Goal: Information Seeking & Learning: Learn about a topic

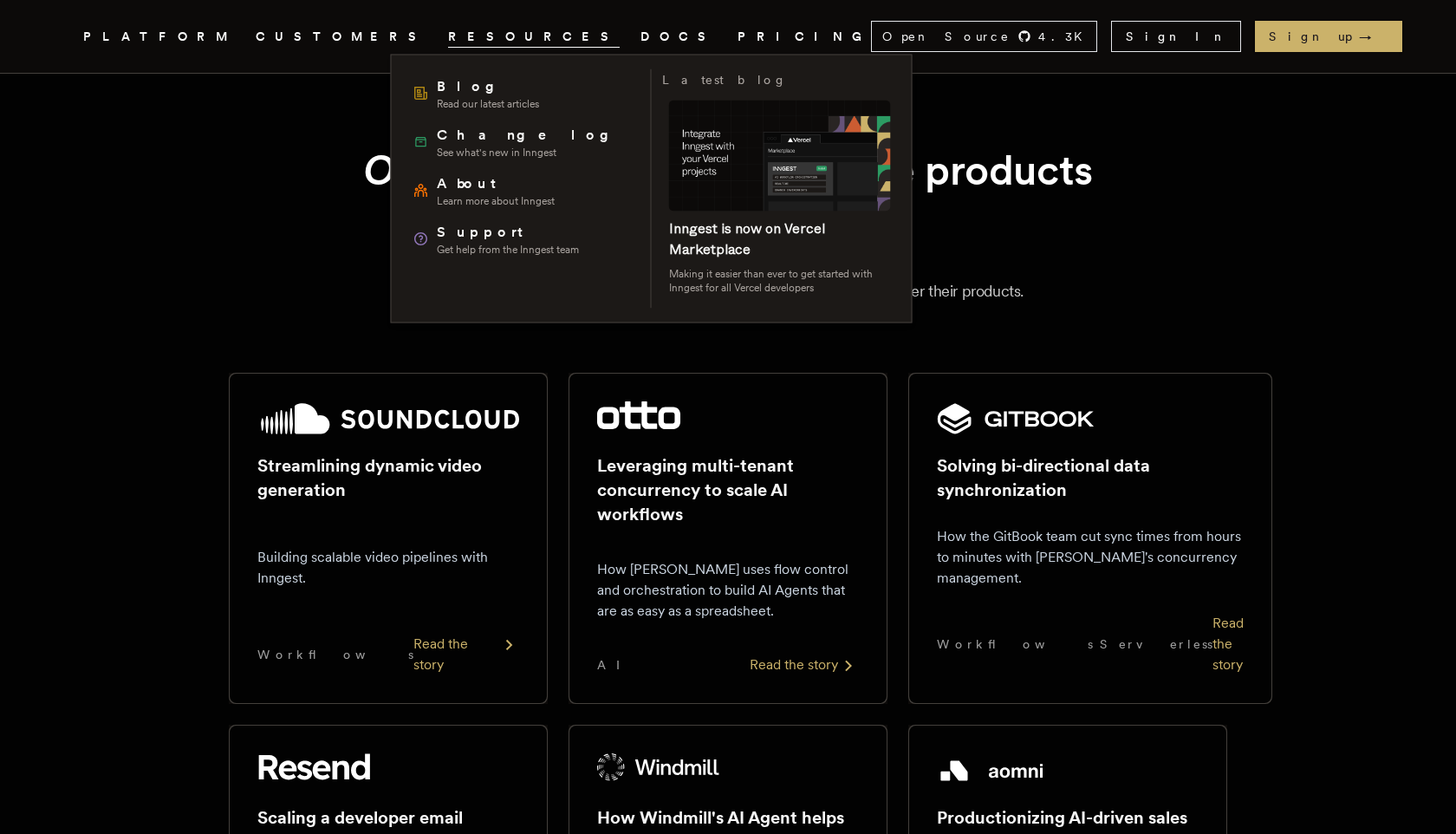
click at [449, 38] on span "RESOURCES" at bounding box center [534, 36] width 172 height 21
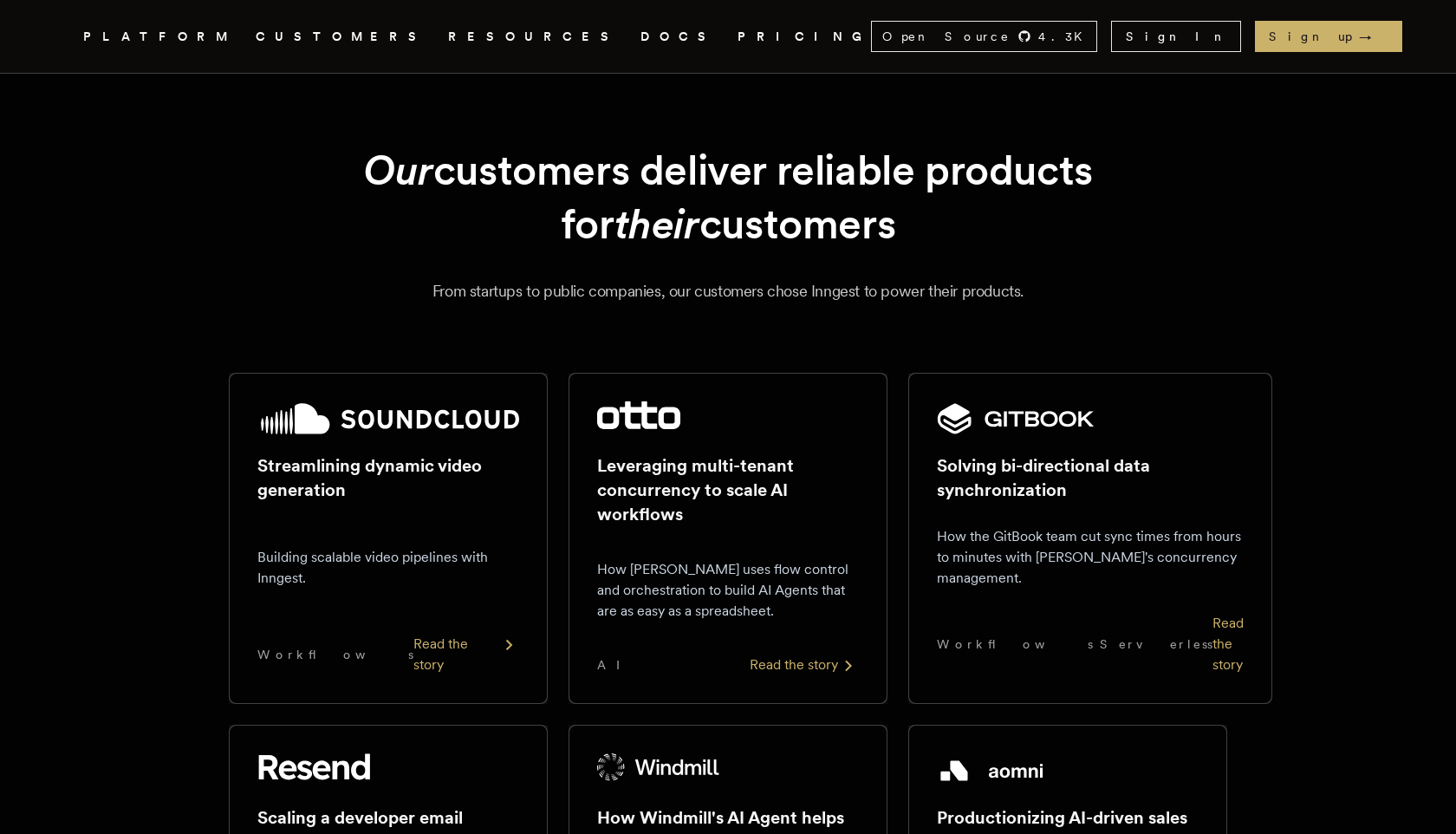
click at [640, 32] on link "DOCS" at bounding box center [678, 36] width 77 height 21
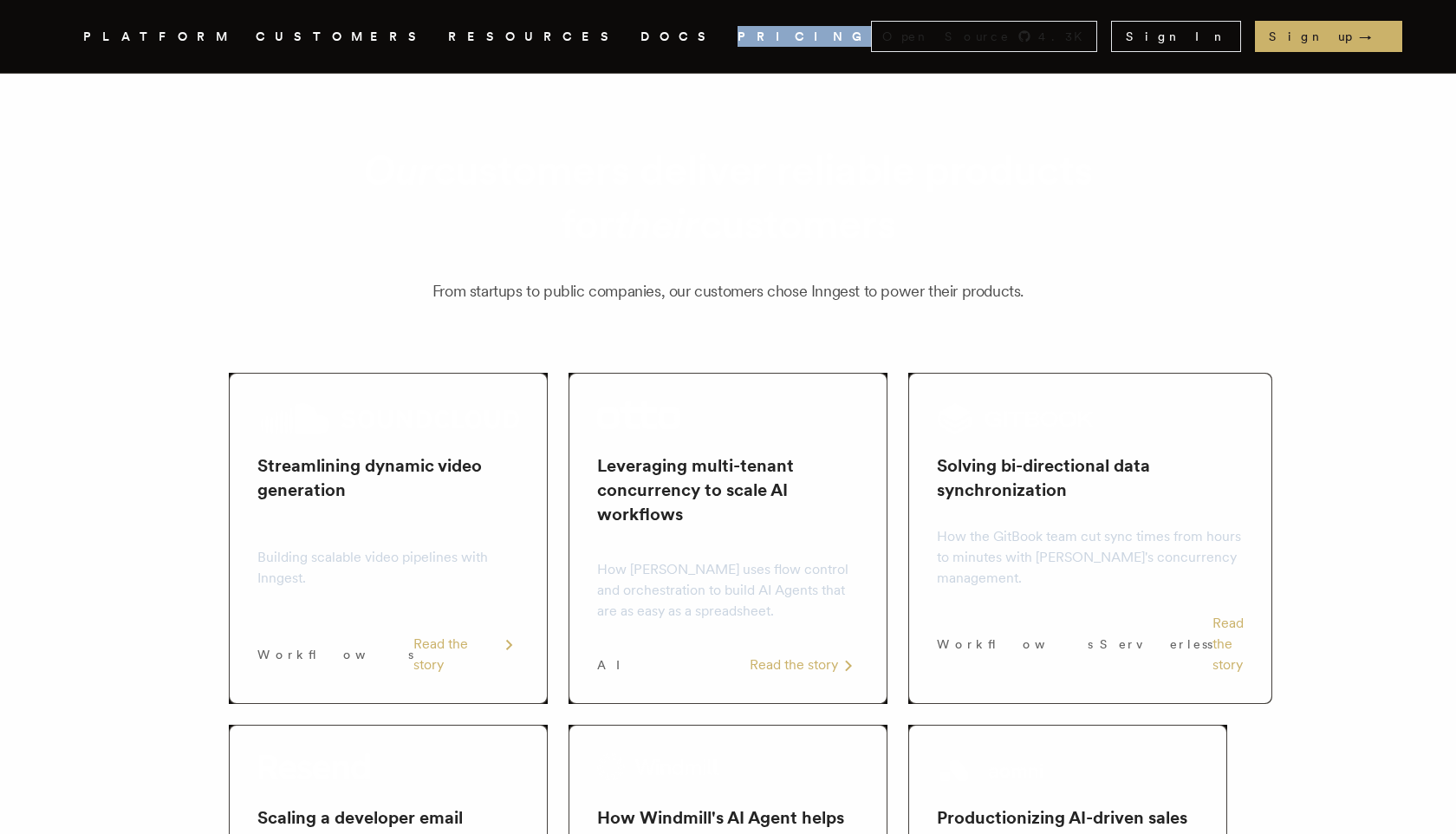
drag, startPoint x: 604, startPoint y: 48, endPoint x: 606, endPoint y: 4, distance: 44.0
click at [612, 4] on nav "Inngest .cls-1 { fill: #FAFAF9; } PLATFORM CUSTOMERS RESOURCES DOCS PRICING Ope…" at bounding box center [728, 36] width 1387 height 73
click at [640, 40] on link "DOCS" at bounding box center [678, 36] width 77 height 21
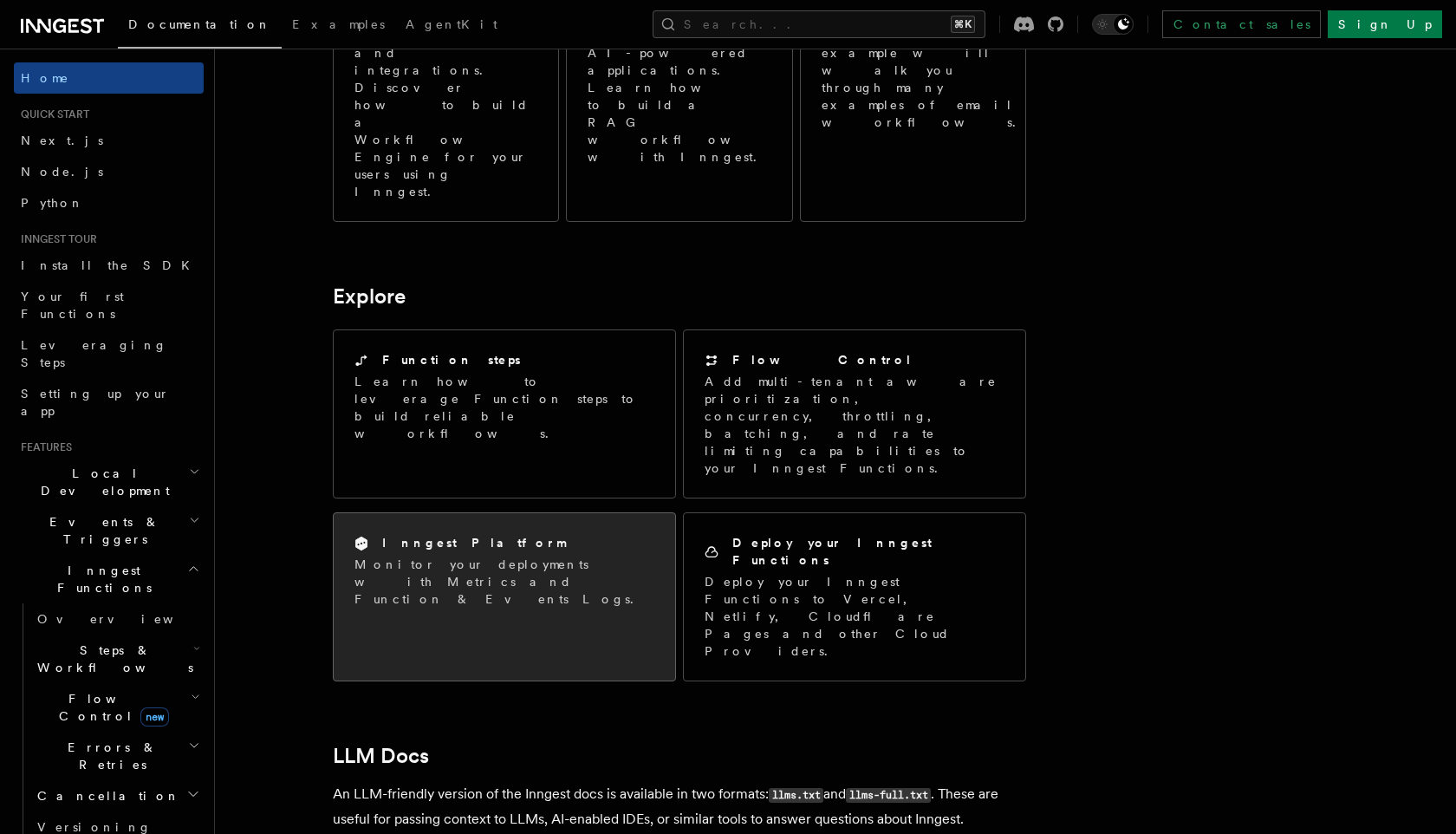
scroll to position [1175, 0]
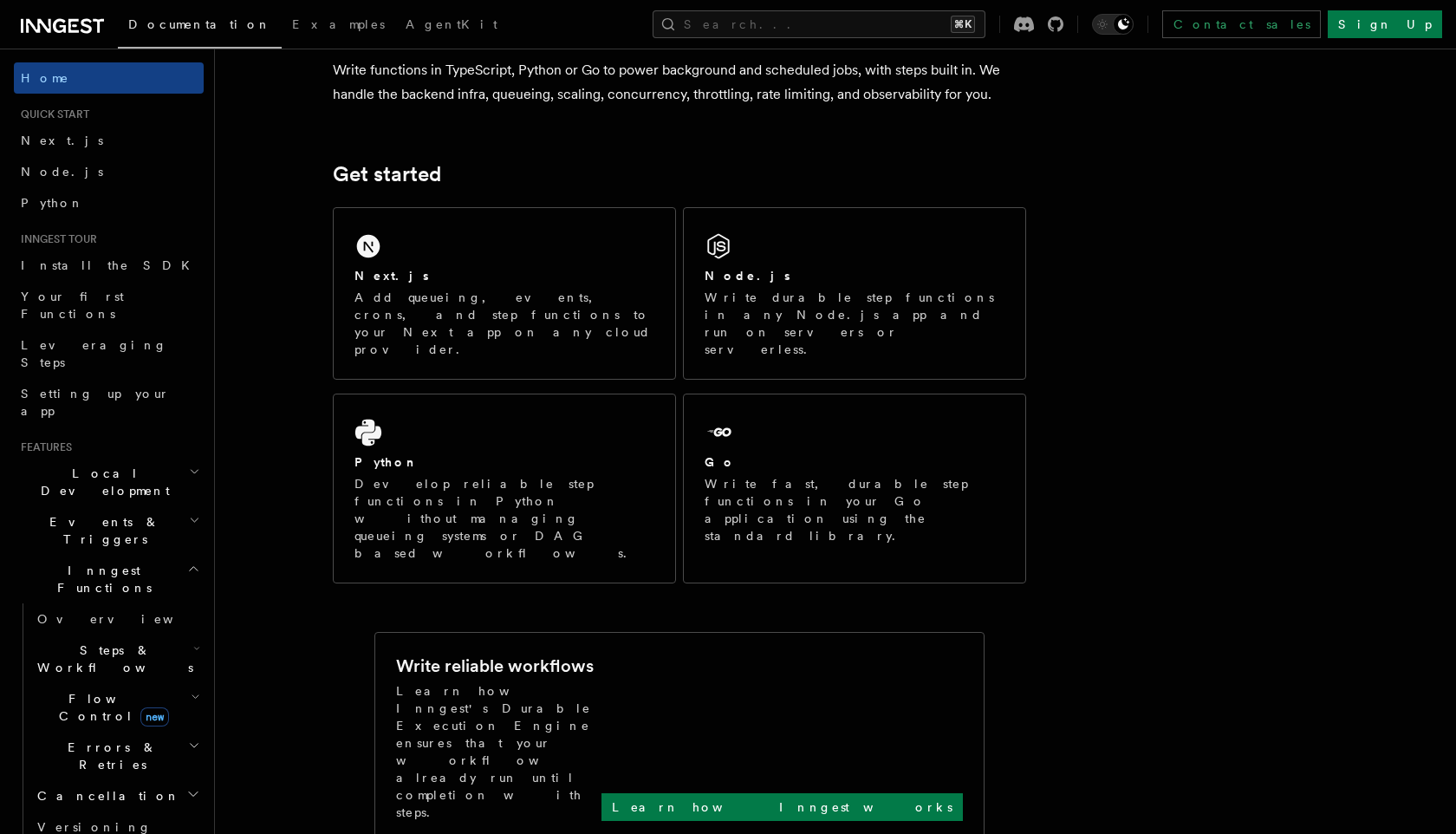
scroll to position [152, 0]
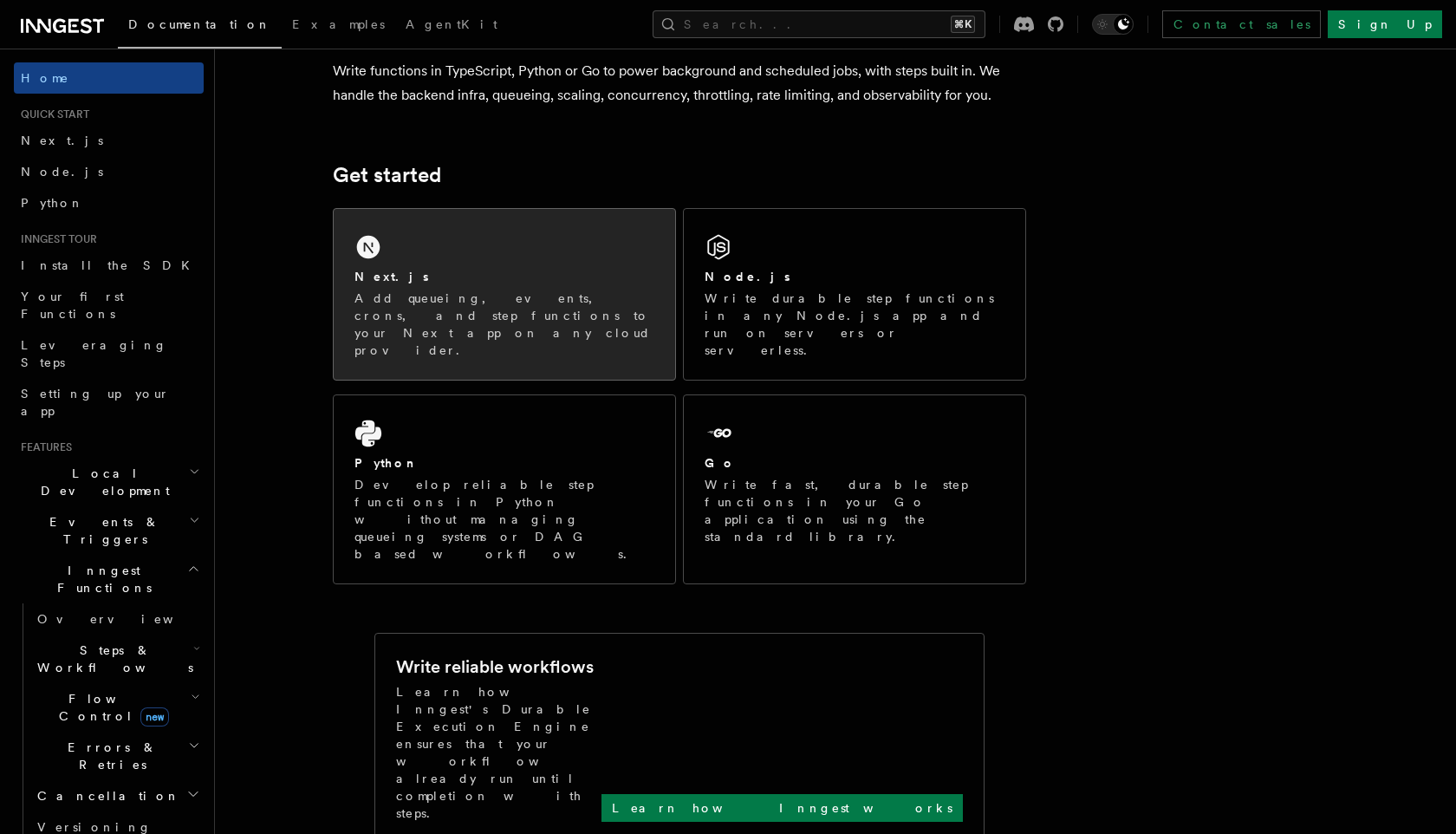
click at [401, 285] on div "Next.js" at bounding box center [504, 277] width 300 height 18
